Goal: Communication & Community: Share content

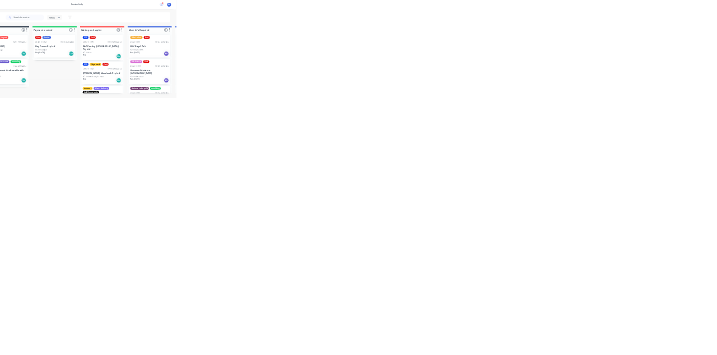
scroll to position [90, 0]
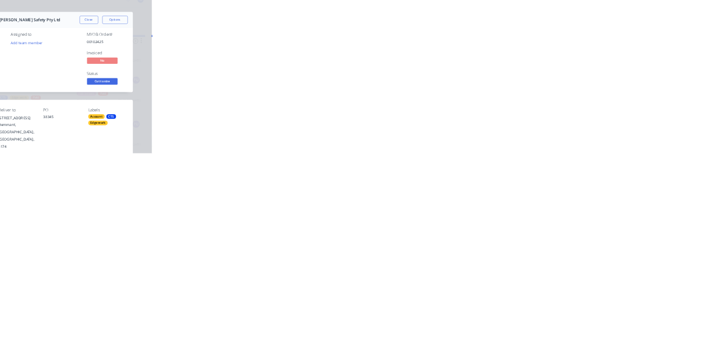
click at [600, 59] on button "Close" at bounding box center [579, 62] width 41 height 18
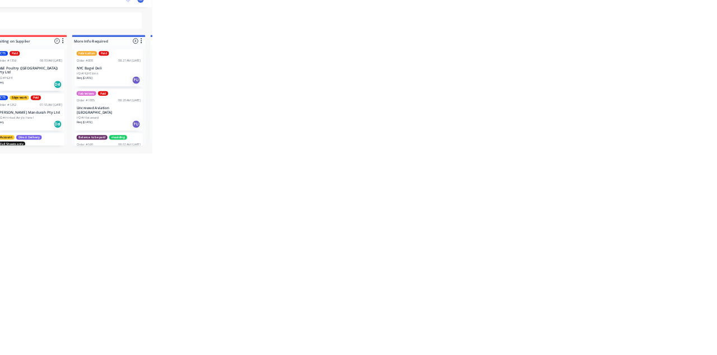
scroll to position [178, 0]
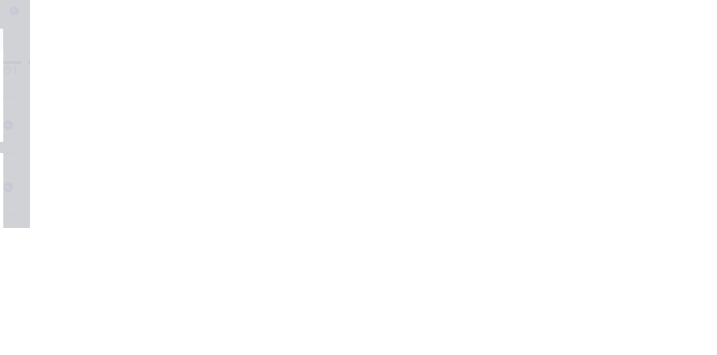
click at [117, 95] on div "Collaborate" at bounding box center [95, 98] width 44 height 10
click at [504, 330] on div at bounding box center [361, 324] width 288 height 12
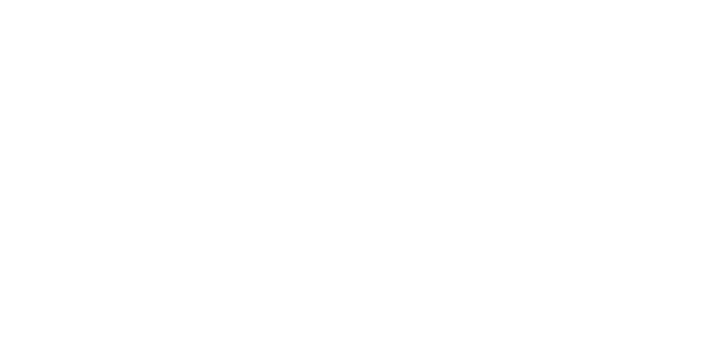
click at [631, 332] on button "Send" at bounding box center [608, 324] width 44 height 17
click at [600, 58] on button "Close" at bounding box center [579, 62] width 41 height 18
click at [600, 63] on button "Close" at bounding box center [579, 62] width 41 height 18
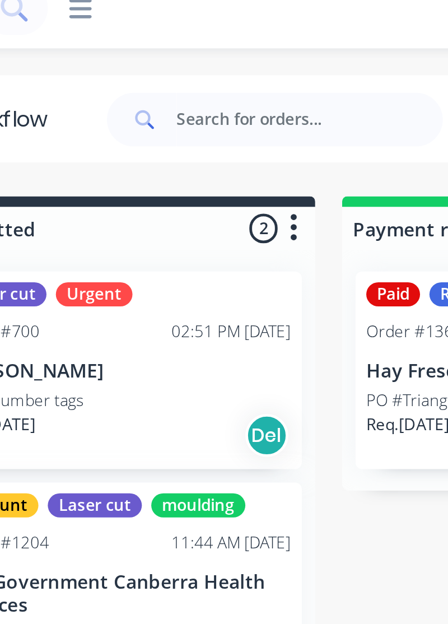
scroll to position [0, 0]
